Goal: Complete application form

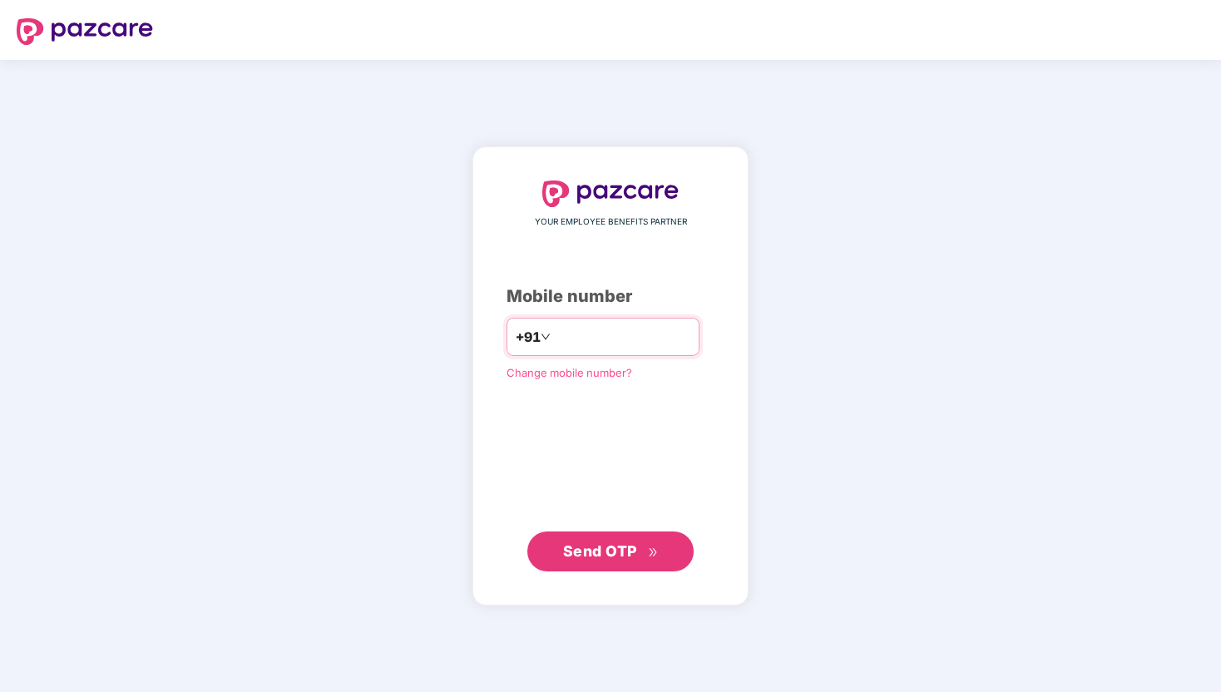
type input "**********"
click at [650, 556] on icon "double-right" at bounding box center [653, 551] width 11 height 11
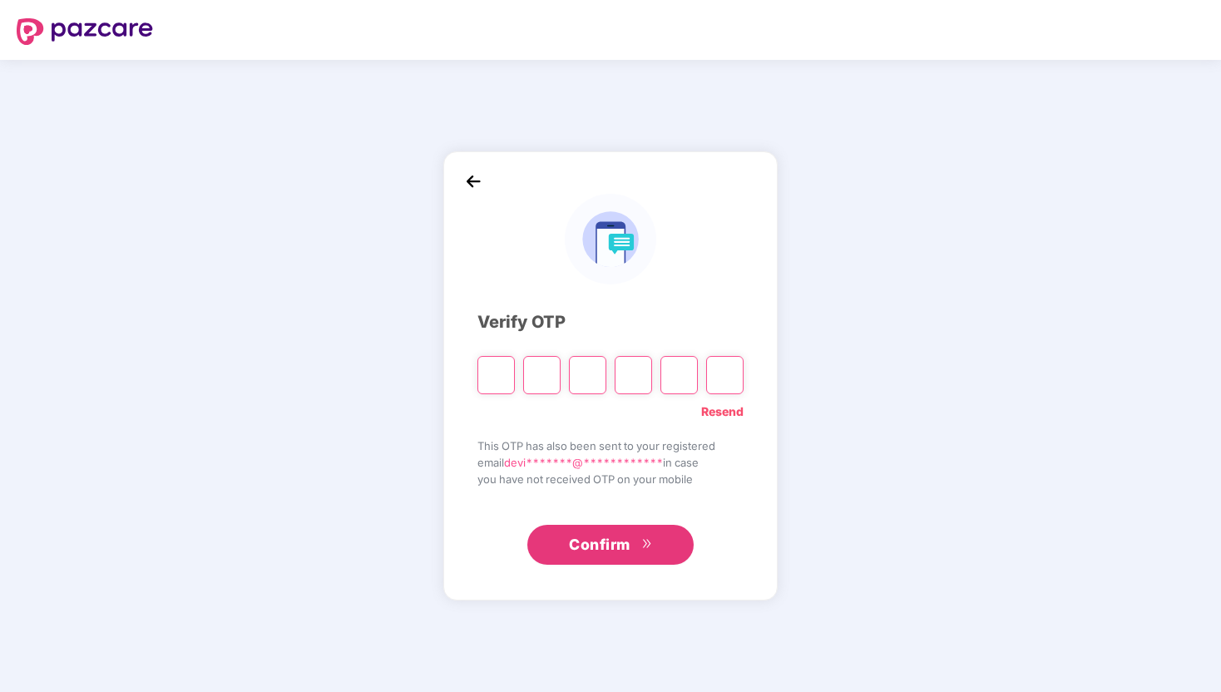
type input "*"
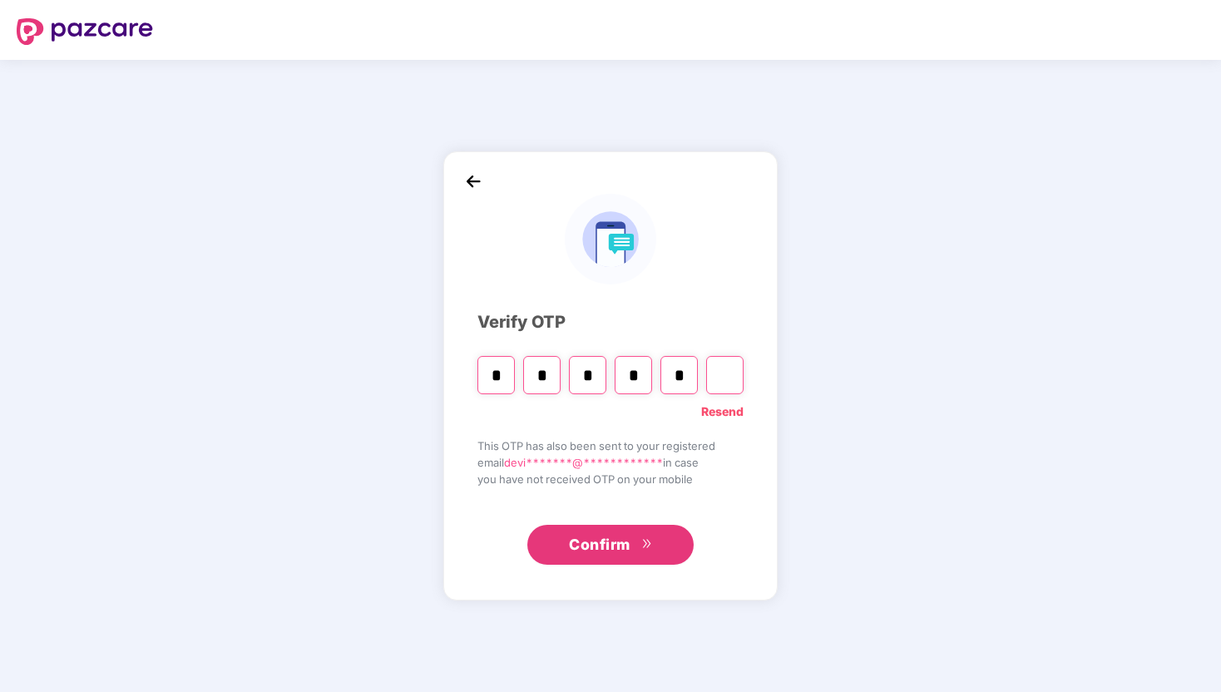
type input "*"
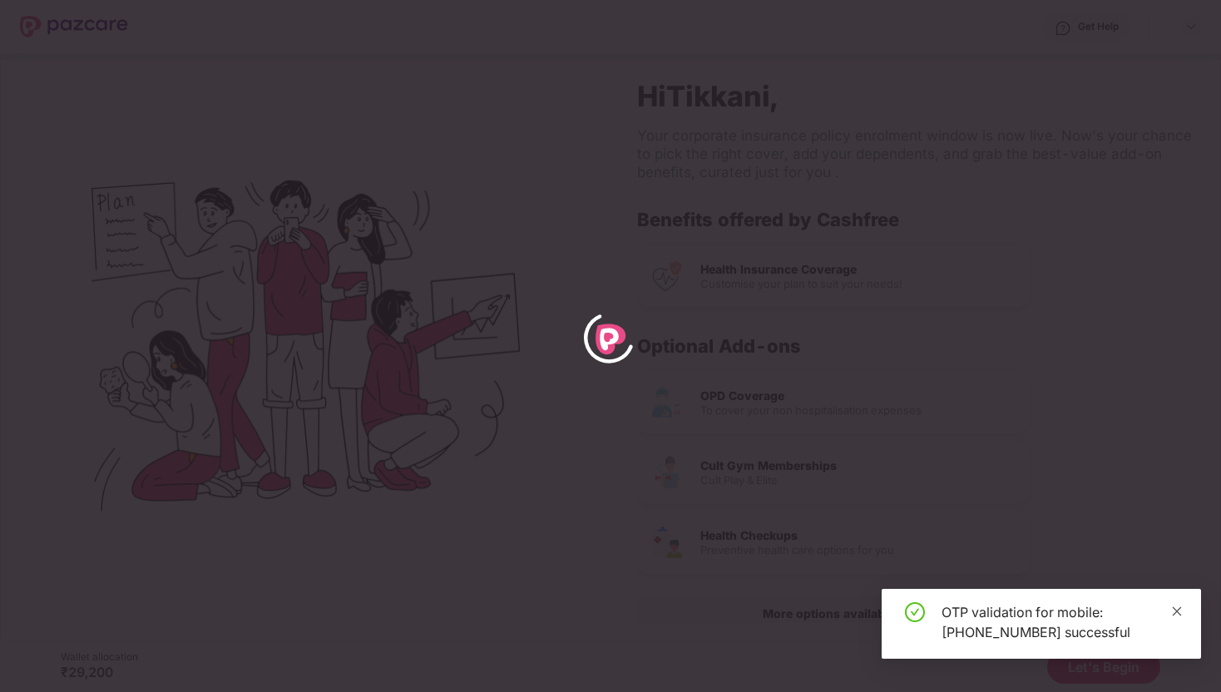
click at [1181, 612] on icon "close" at bounding box center [1177, 611] width 12 height 12
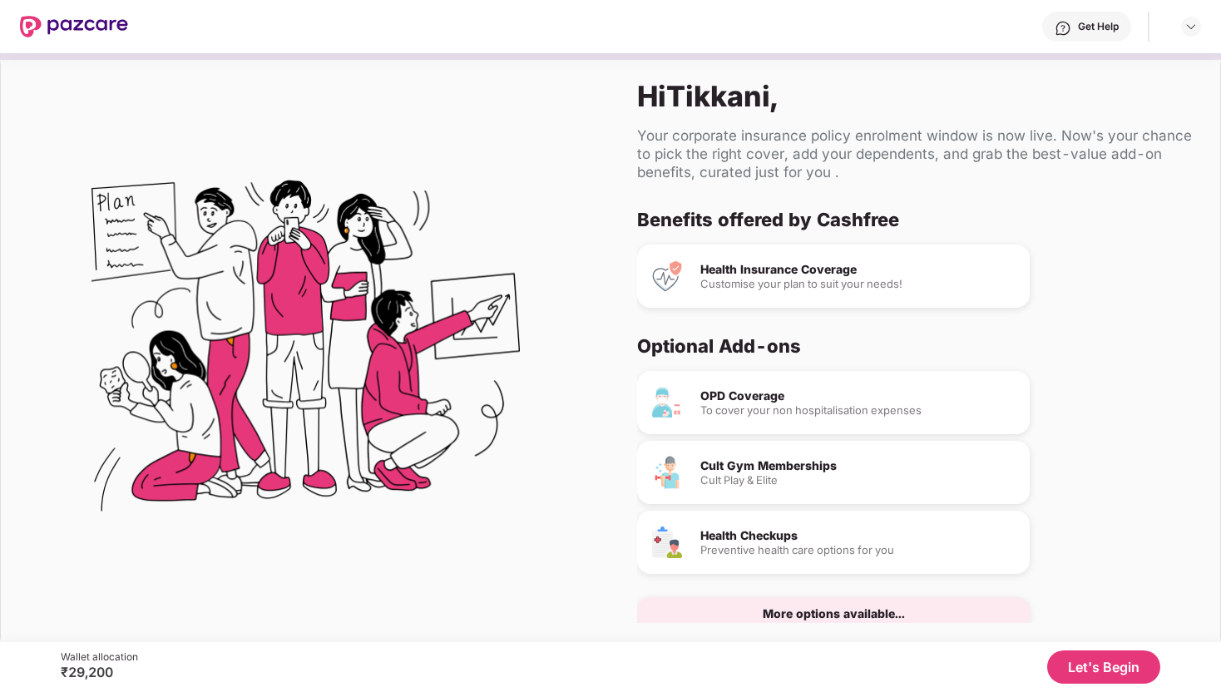
click at [1101, 670] on button "Let's Begin" at bounding box center [1103, 666] width 113 height 33
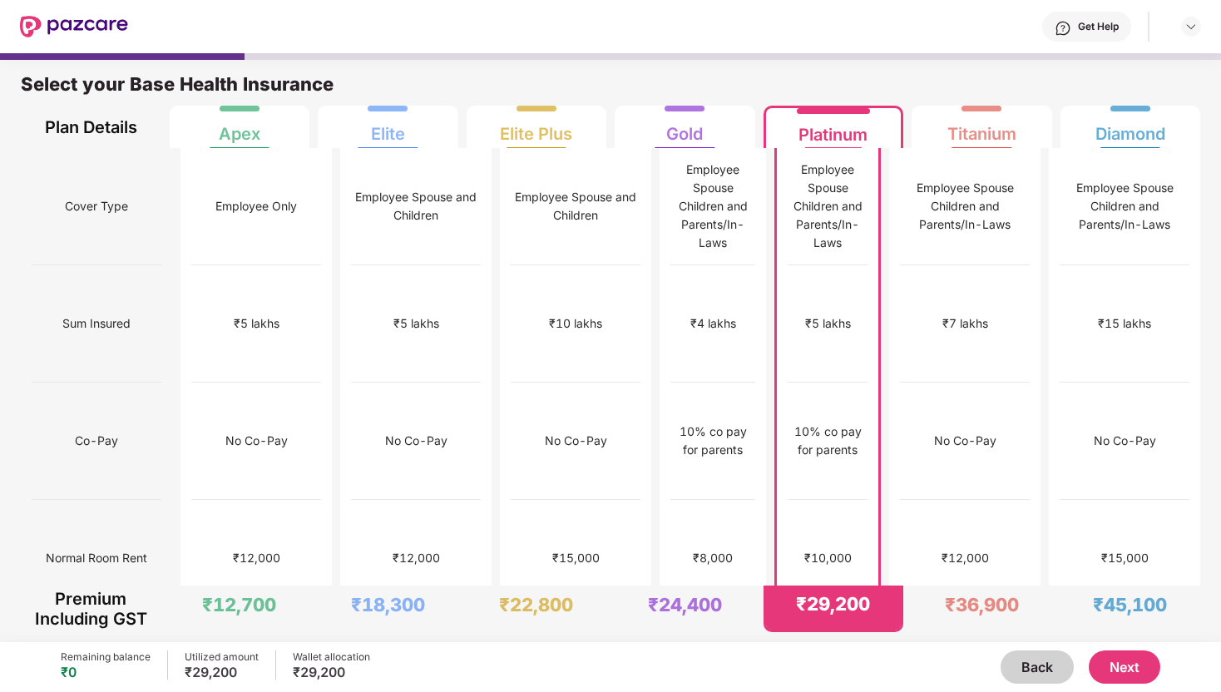
click at [1102, 671] on button "Next" at bounding box center [1125, 666] width 72 height 33
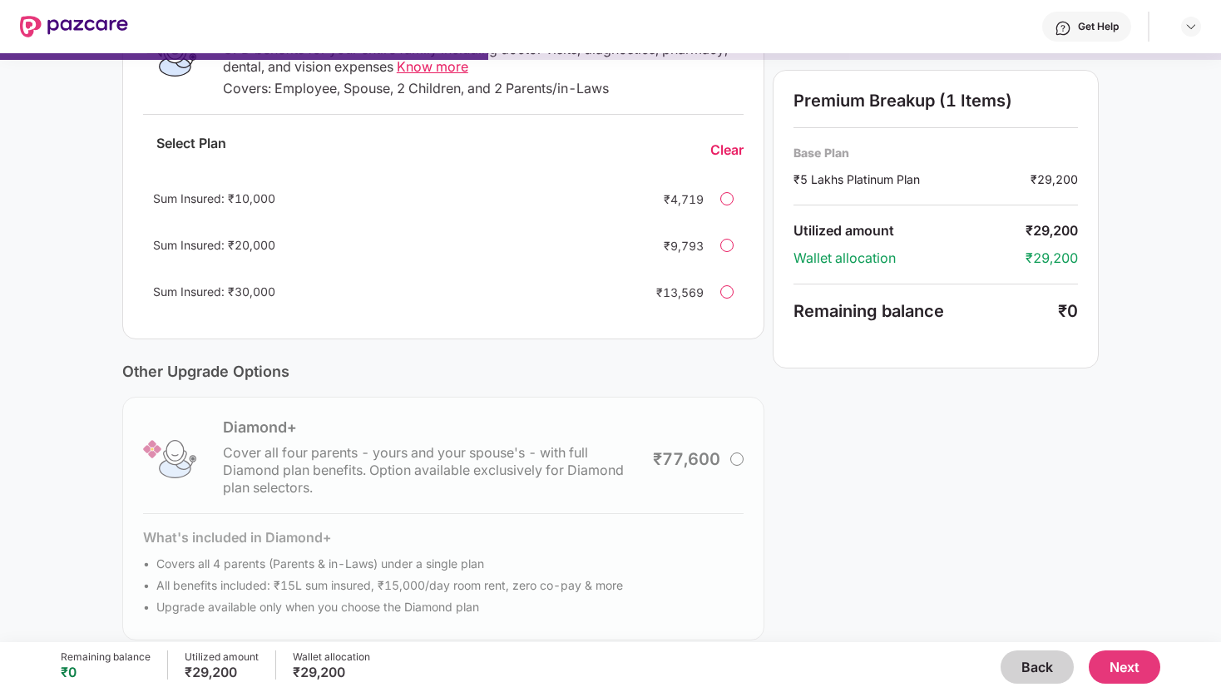
scroll to position [346, 0]
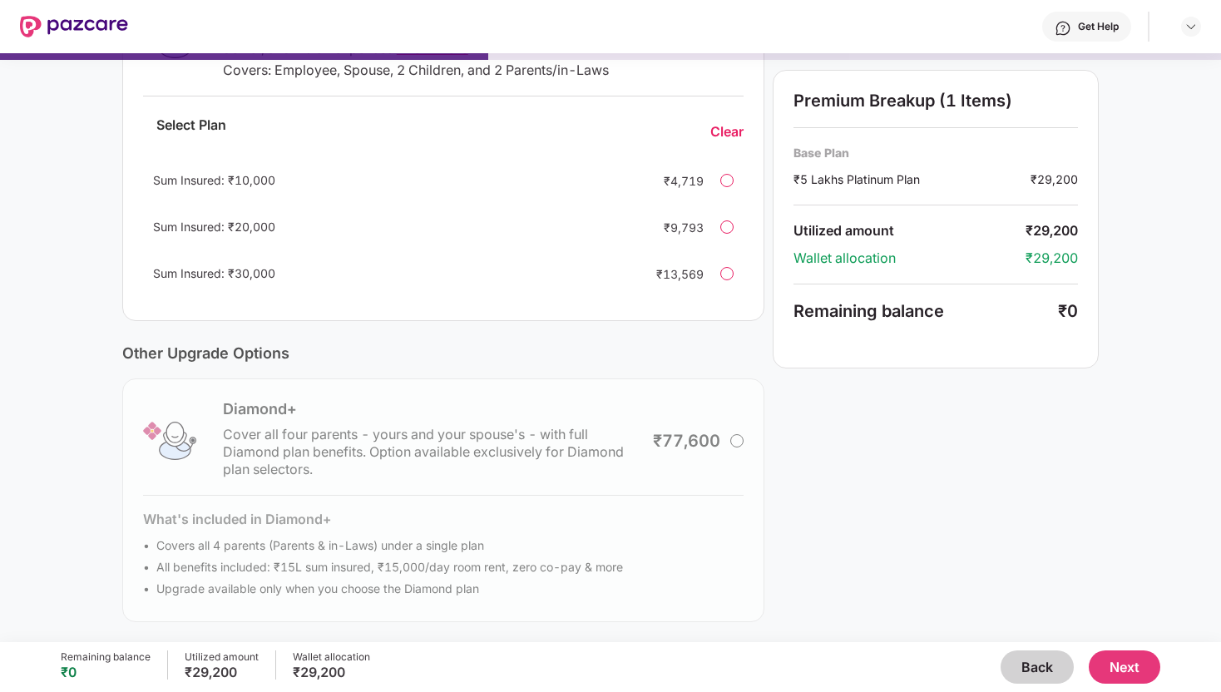
click at [1144, 665] on button "Next" at bounding box center [1125, 666] width 72 height 33
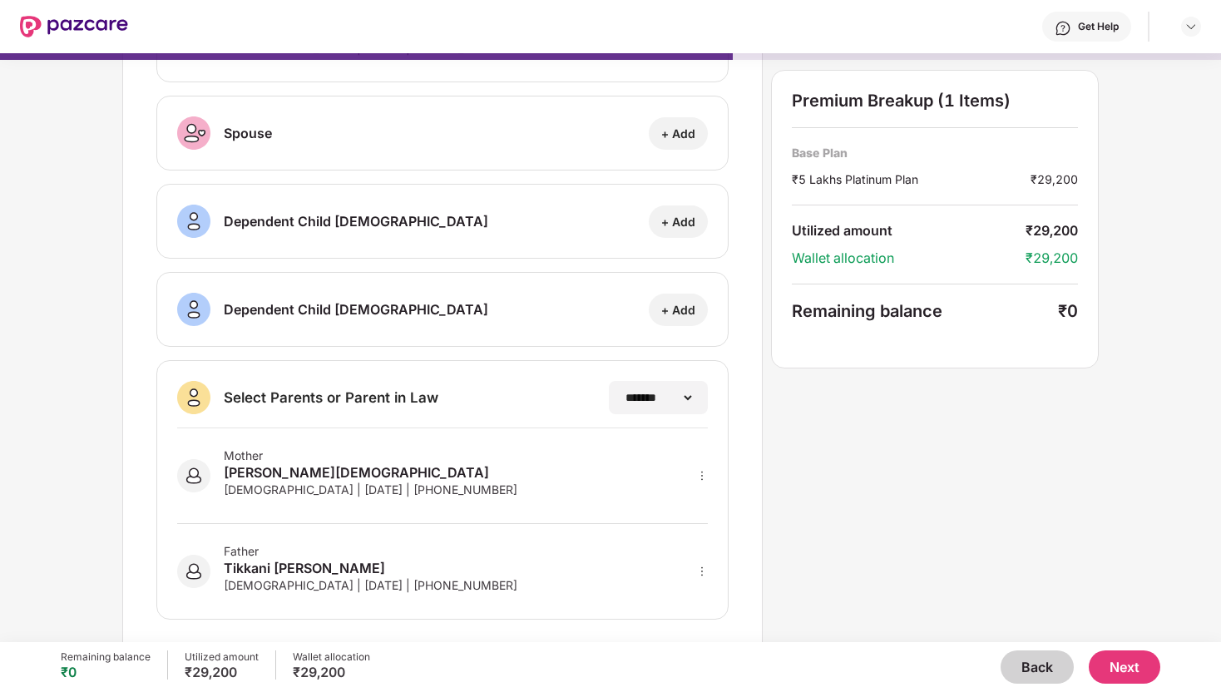
scroll to position [172, 0]
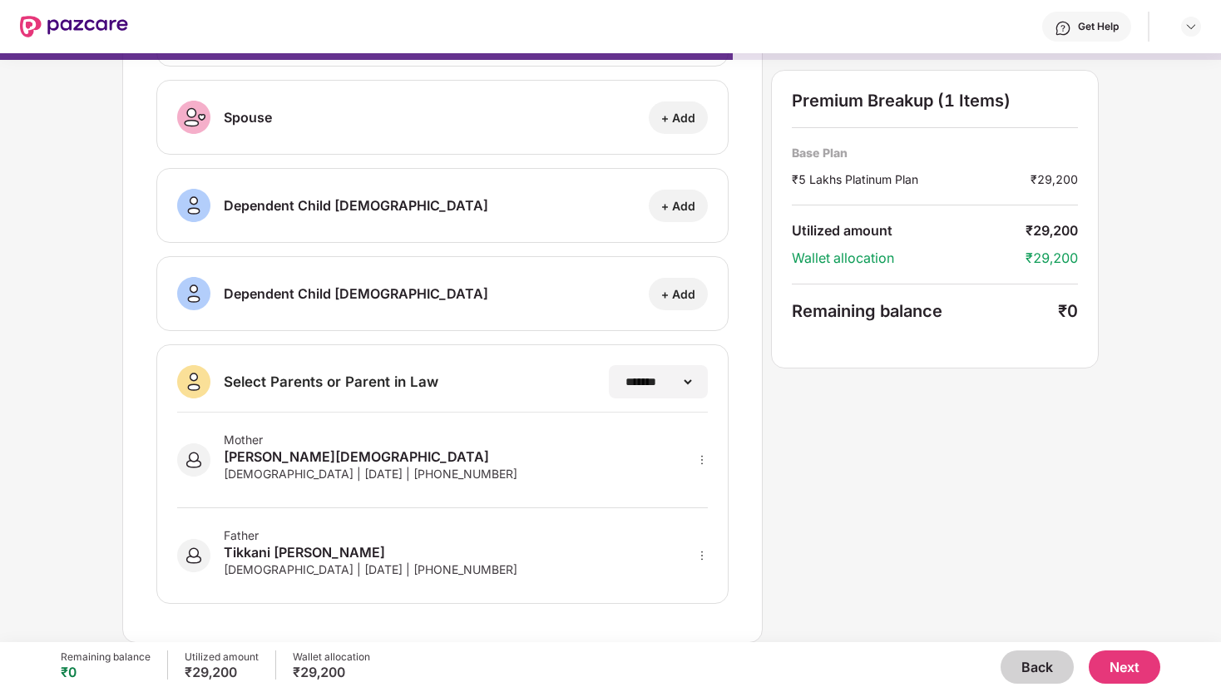
click at [1126, 660] on button "Next" at bounding box center [1125, 666] width 72 height 33
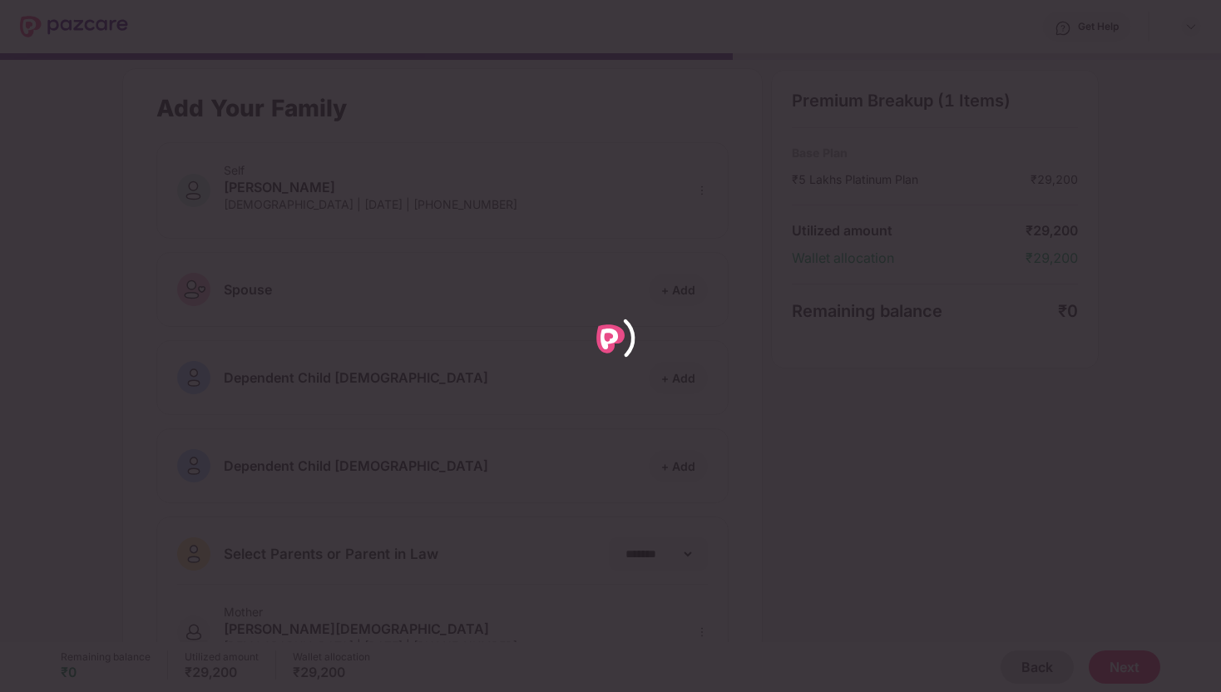
click at [1126, 660] on div at bounding box center [610, 346] width 1221 height 692
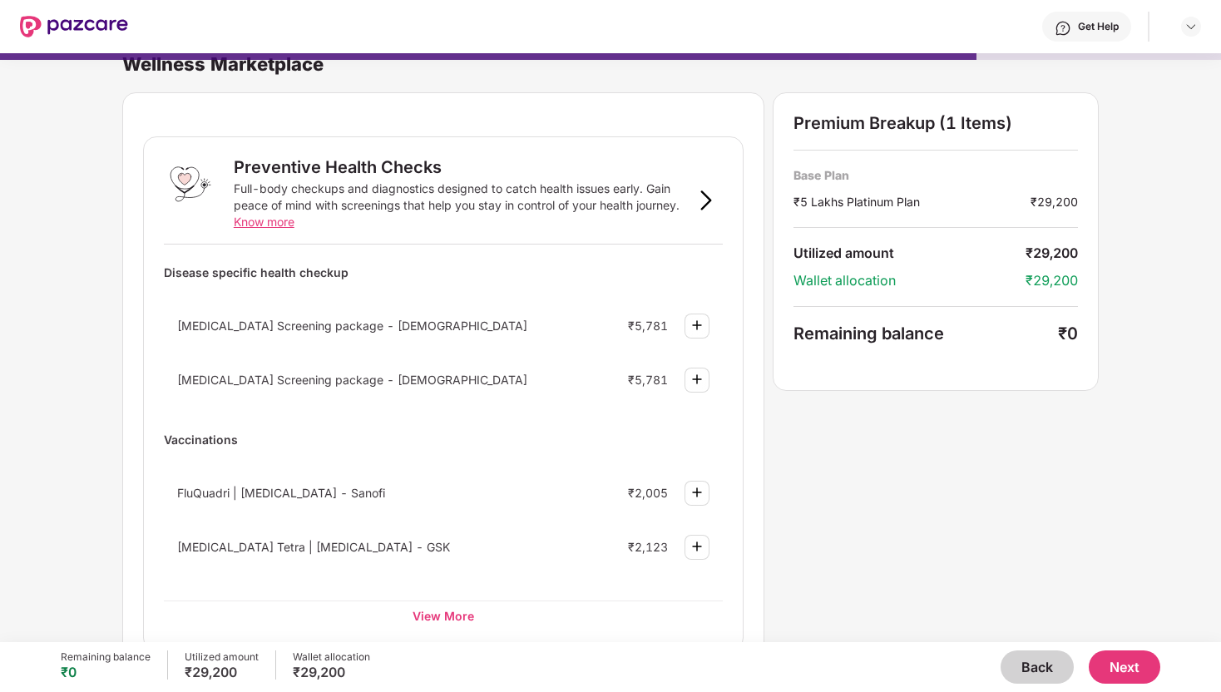
scroll to position [20, 0]
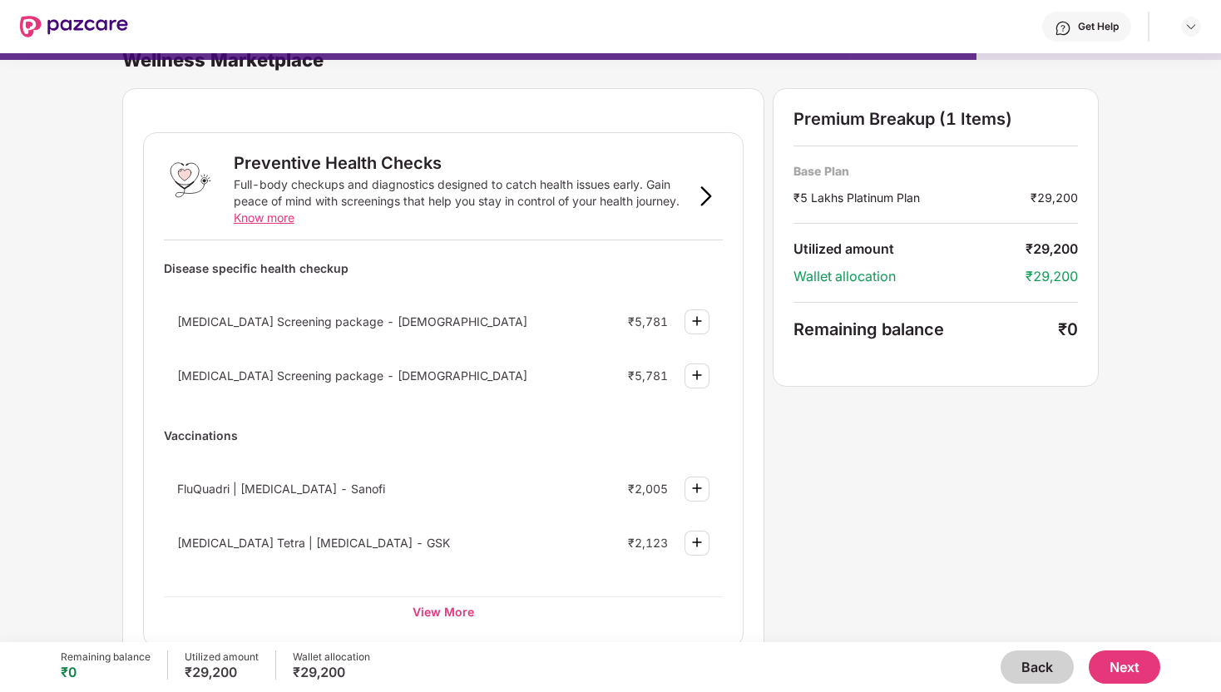
click at [650, 500] on div "FluQuadri | [MEDICAL_DATA] - Sanofi ₹2,005" at bounding box center [443, 489] width 559 height 44
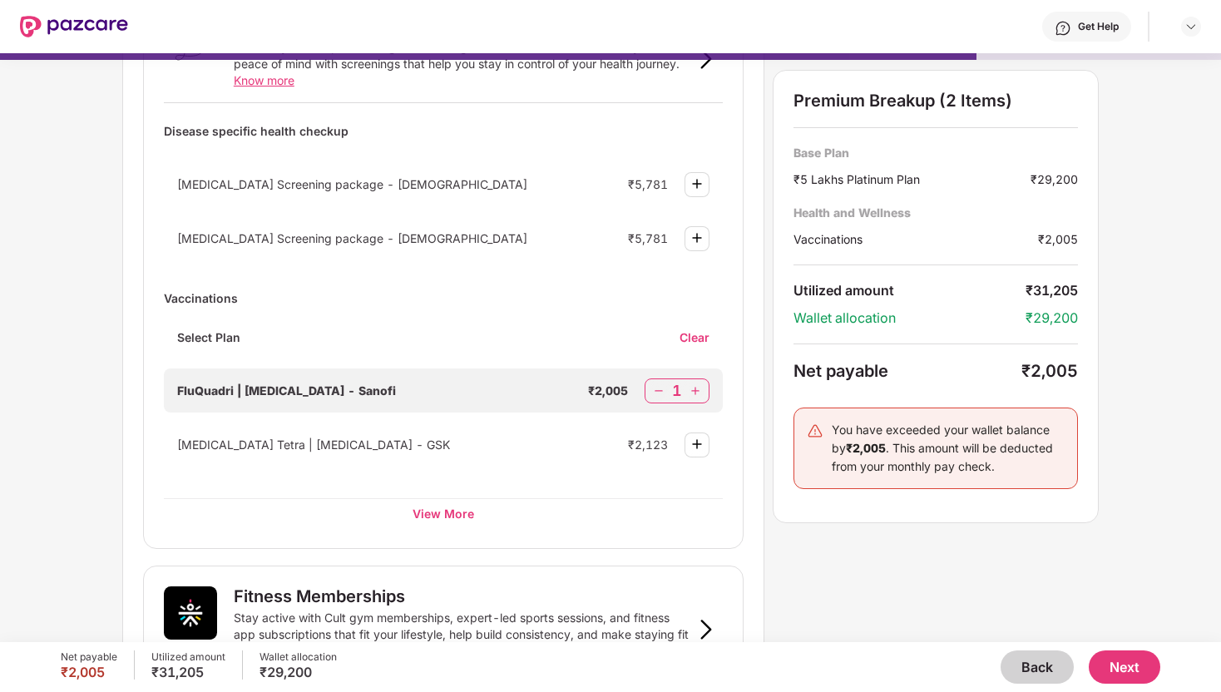
scroll to position [175, 0]
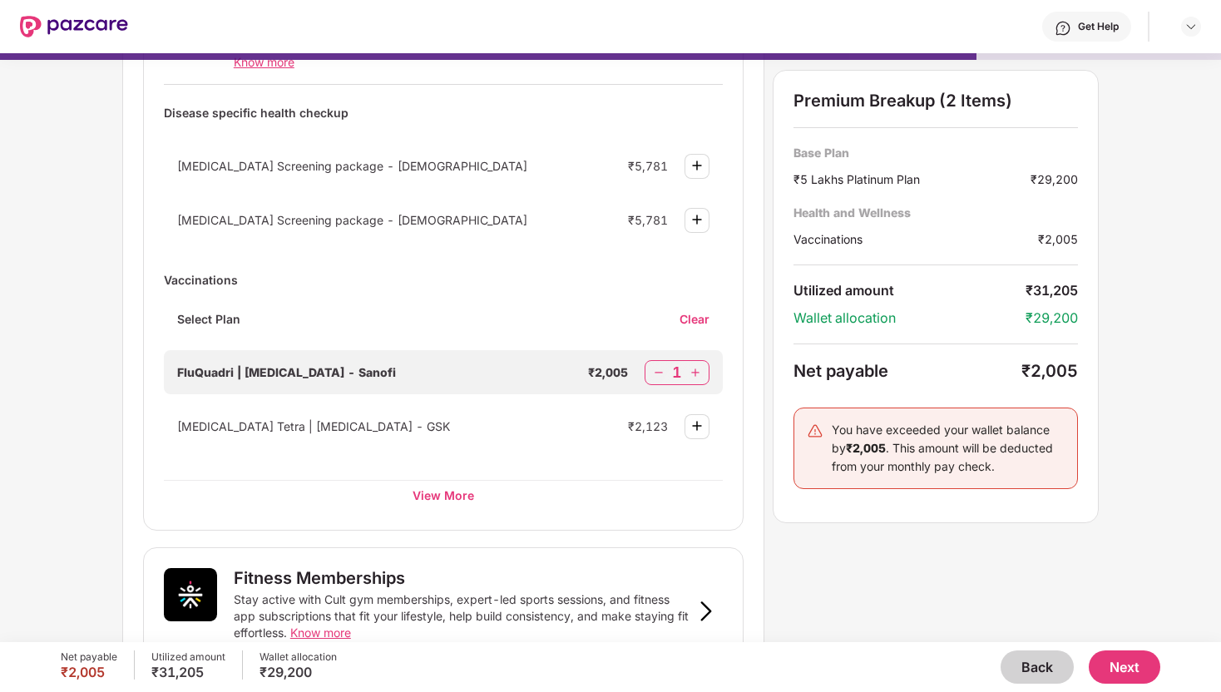
click at [660, 369] on img at bounding box center [658, 372] width 17 height 17
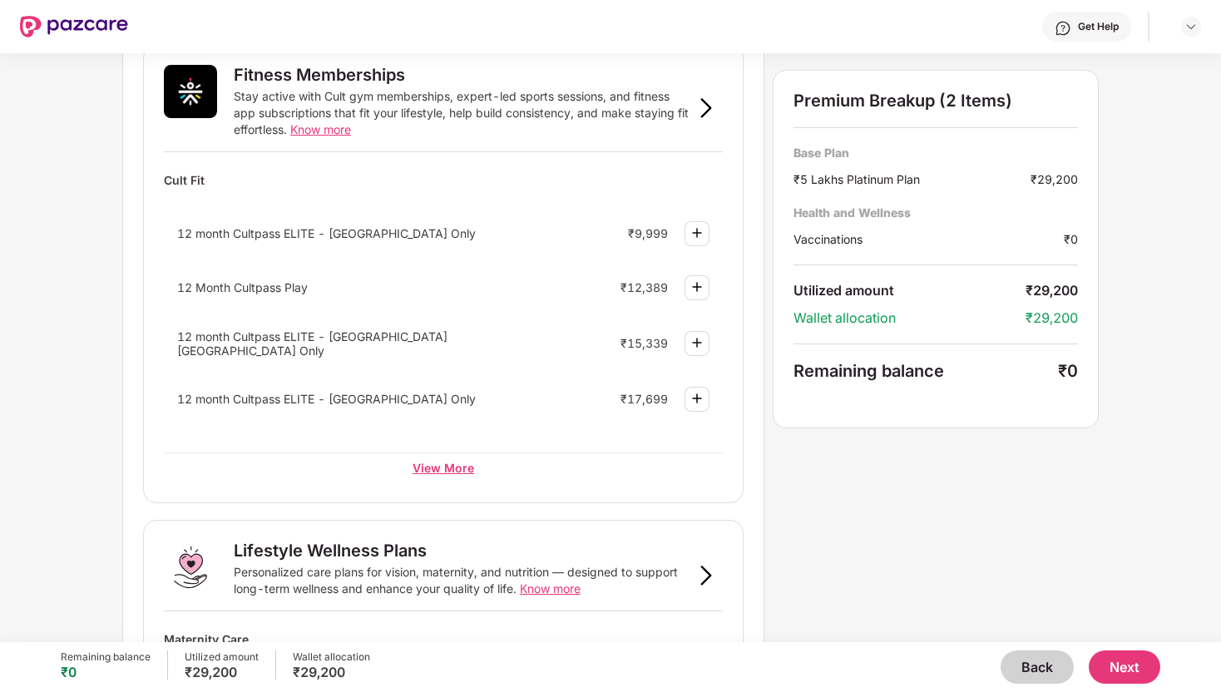
scroll to position [627, 0]
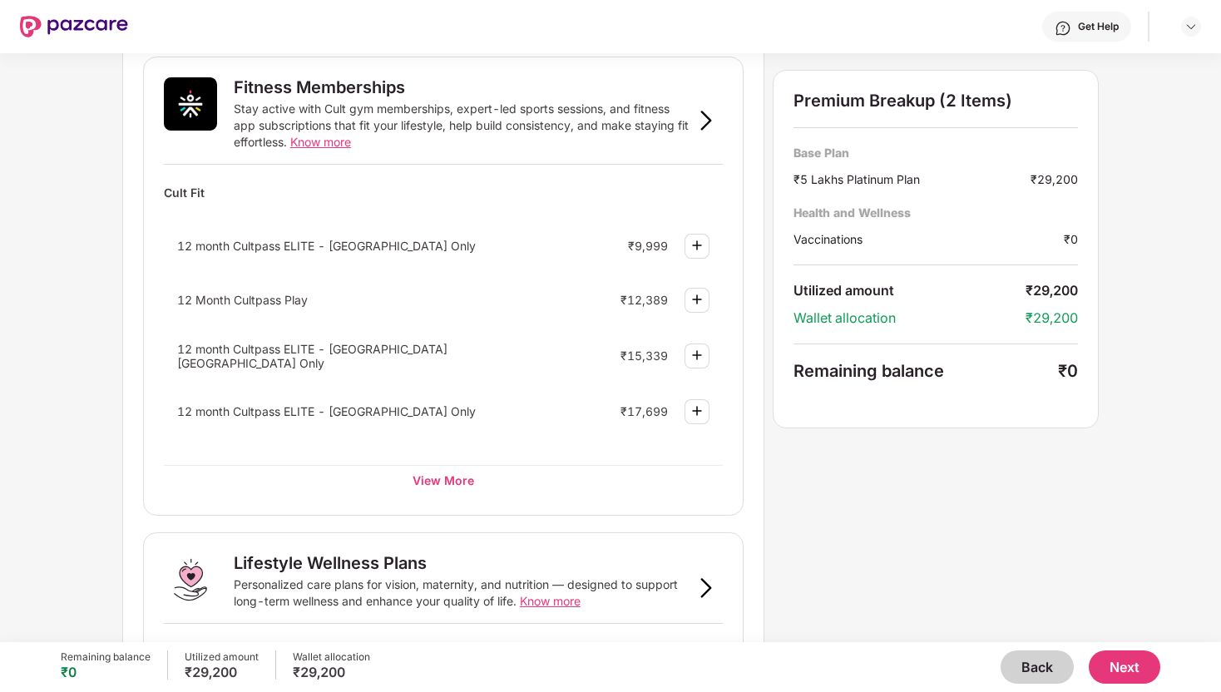
click at [697, 255] on div at bounding box center [696, 246] width 25 height 25
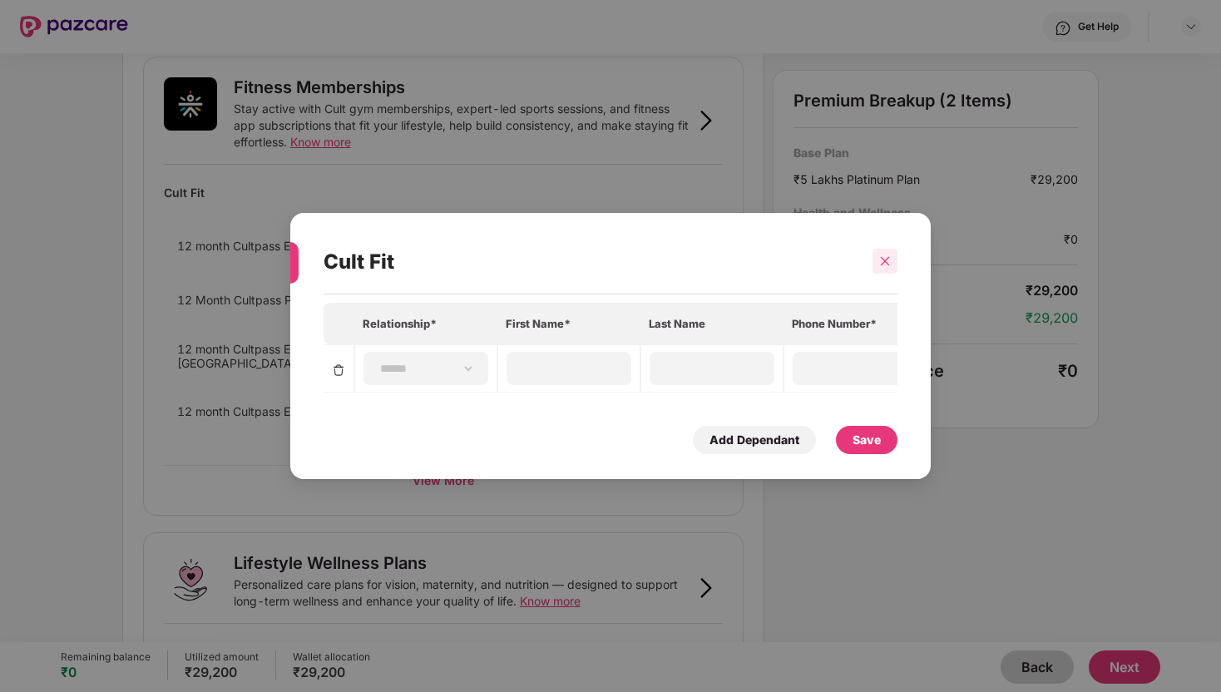
click at [879, 264] on icon "close" at bounding box center [885, 261] width 12 height 12
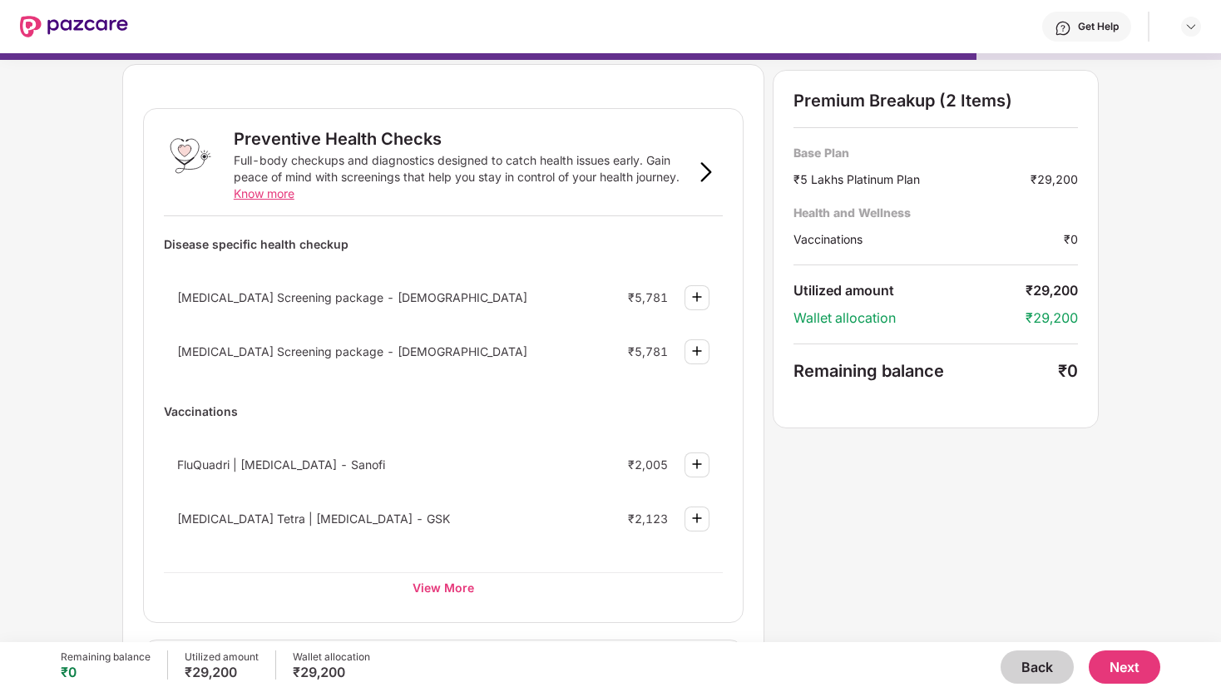
scroll to position [0, 0]
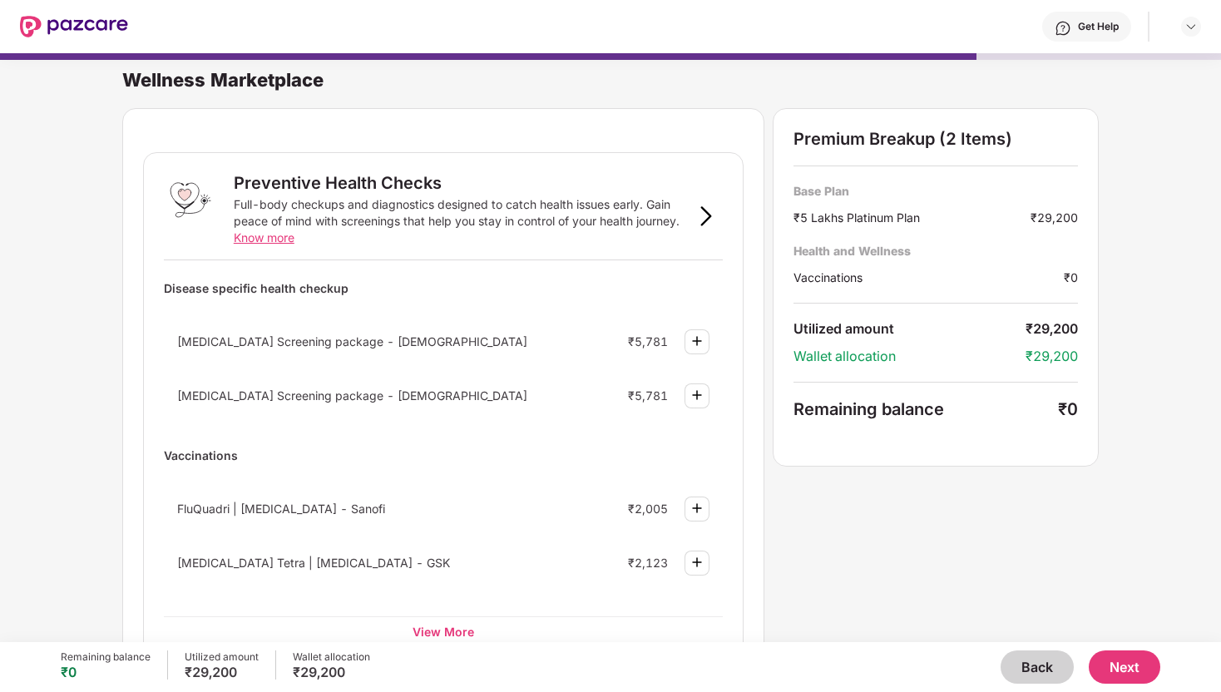
click at [1129, 658] on button "Next" at bounding box center [1125, 666] width 72 height 33
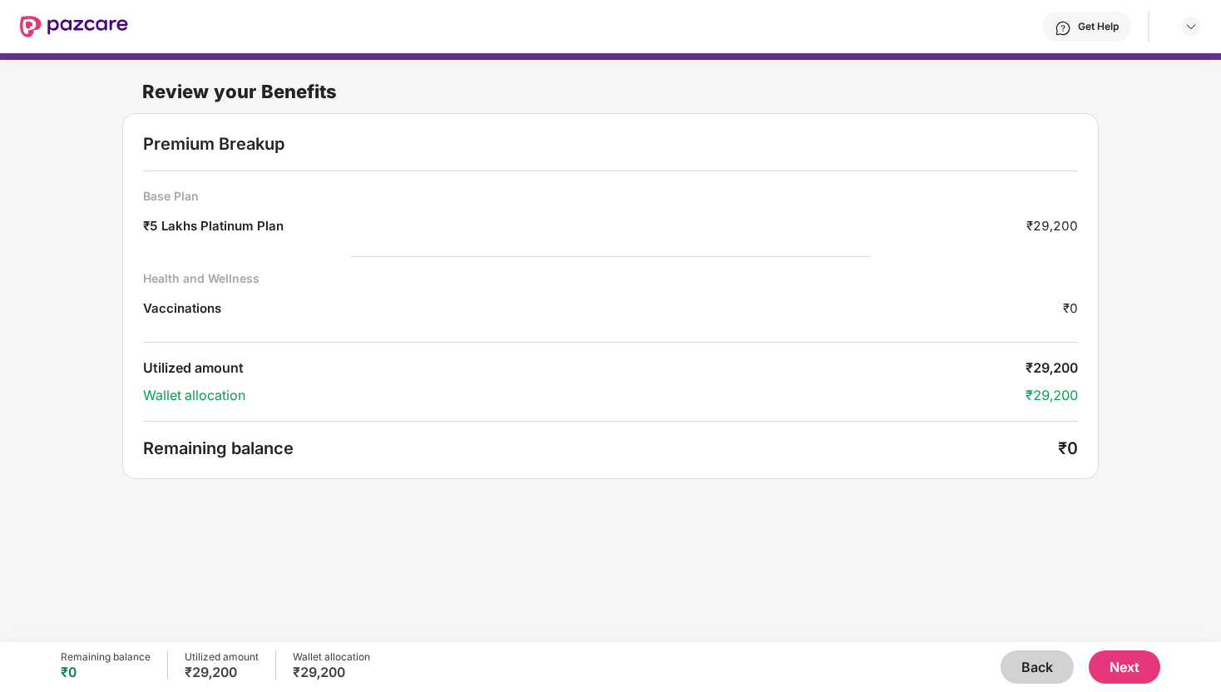
click at [1123, 659] on button "Next" at bounding box center [1125, 666] width 72 height 33
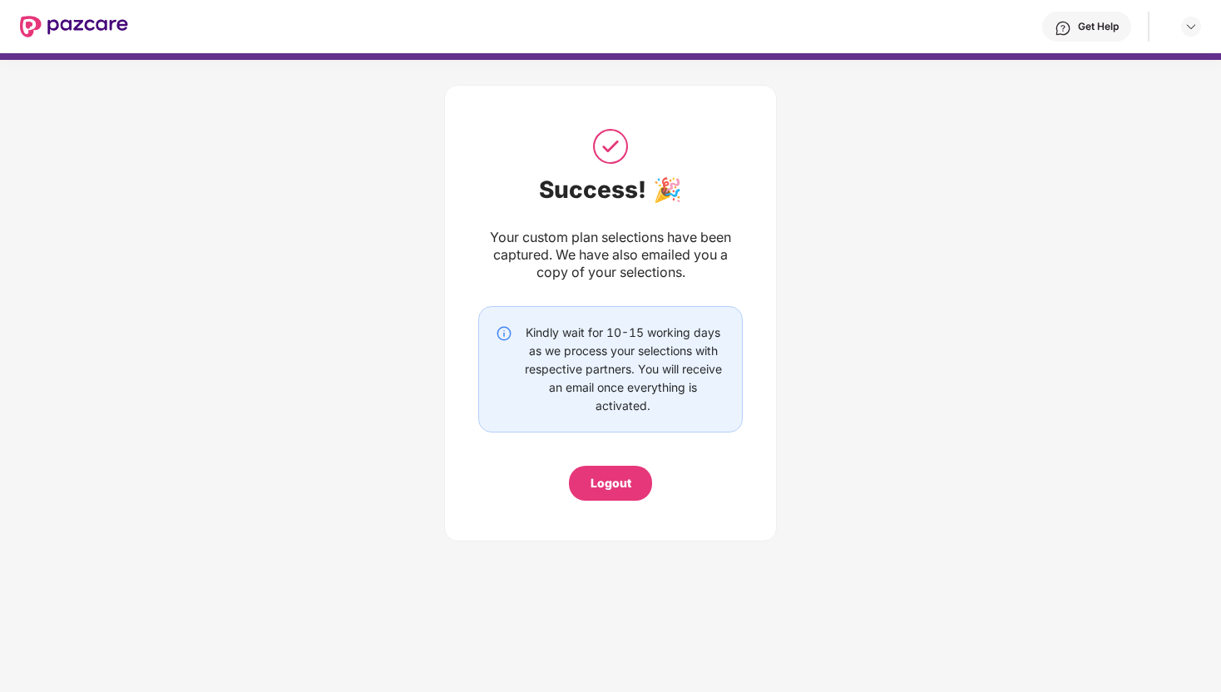
click at [625, 492] on div "Logout" at bounding box center [610, 483] width 41 height 18
